Goal: Task Accomplishment & Management: Use online tool/utility

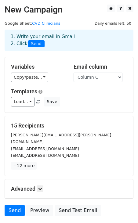
scroll to position [38, 0]
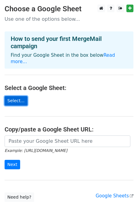
click at [21, 96] on link "Select..." at bounding box center [16, 100] width 23 height 9
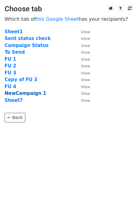
click at [28, 93] on strong "NewCampaign 1" at bounding box center [25, 93] width 41 height 5
click at [32, 94] on strong "NewCampaign 1" at bounding box center [25, 93] width 41 height 5
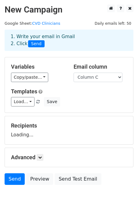
click at [30, 93] on link "Templates" at bounding box center [24, 91] width 26 height 6
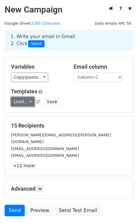
click at [22, 100] on link "Load..." at bounding box center [22, 101] width 23 height 9
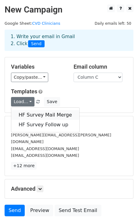
click at [37, 116] on link "HF Survey Mail Merge" at bounding box center [45, 115] width 68 height 10
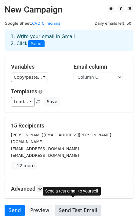
click at [84, 204] on link "Send Test Email" at bounding box center [78, 210] width 46 height 12
